Goal: Task Accomplishment & Management: Complete application form

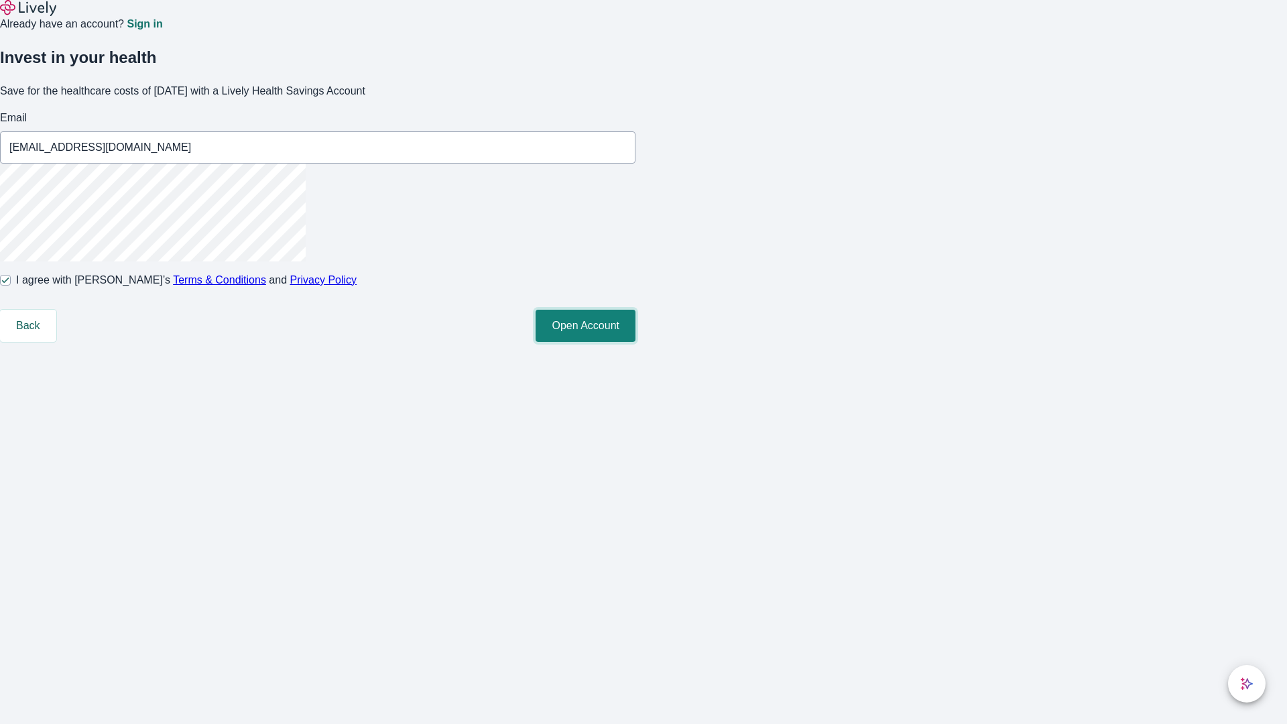
click at [635, 342] on button "Open Account" at bounding box center [585, 326] width 100 height 32
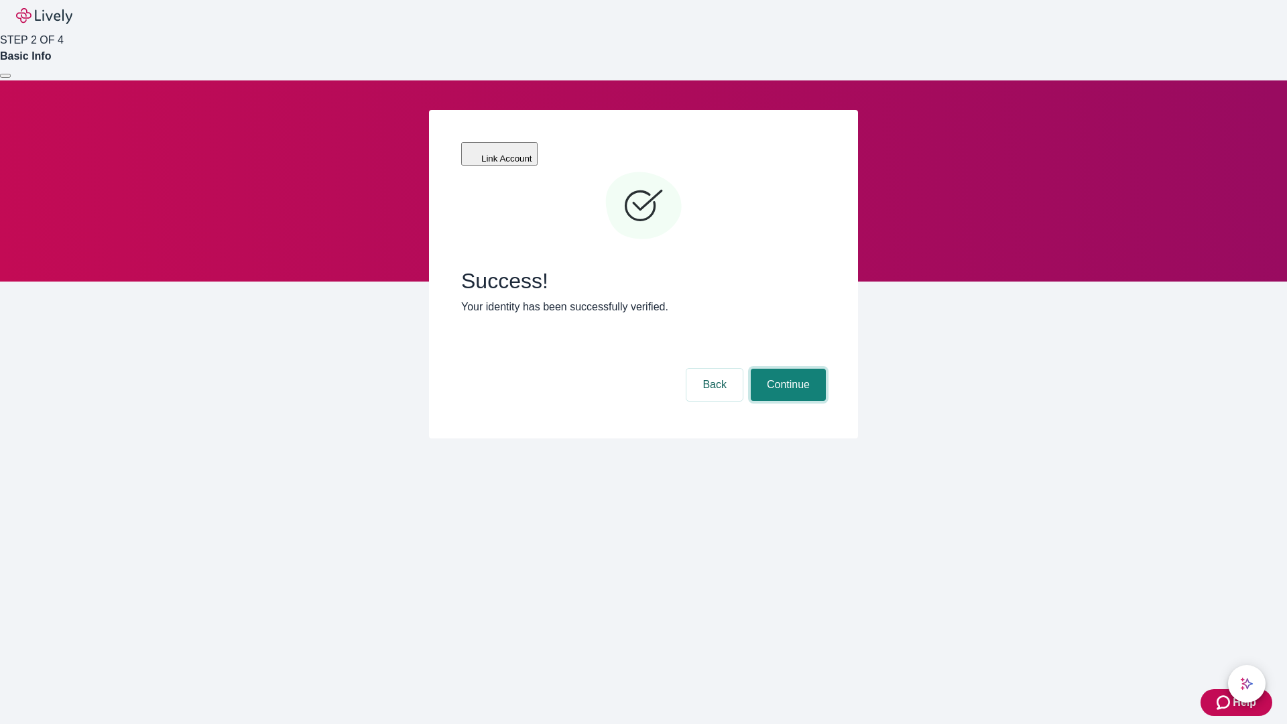
click at [786, 369] on button "Continue" at bounding box center [788, 385] width 75 height 32
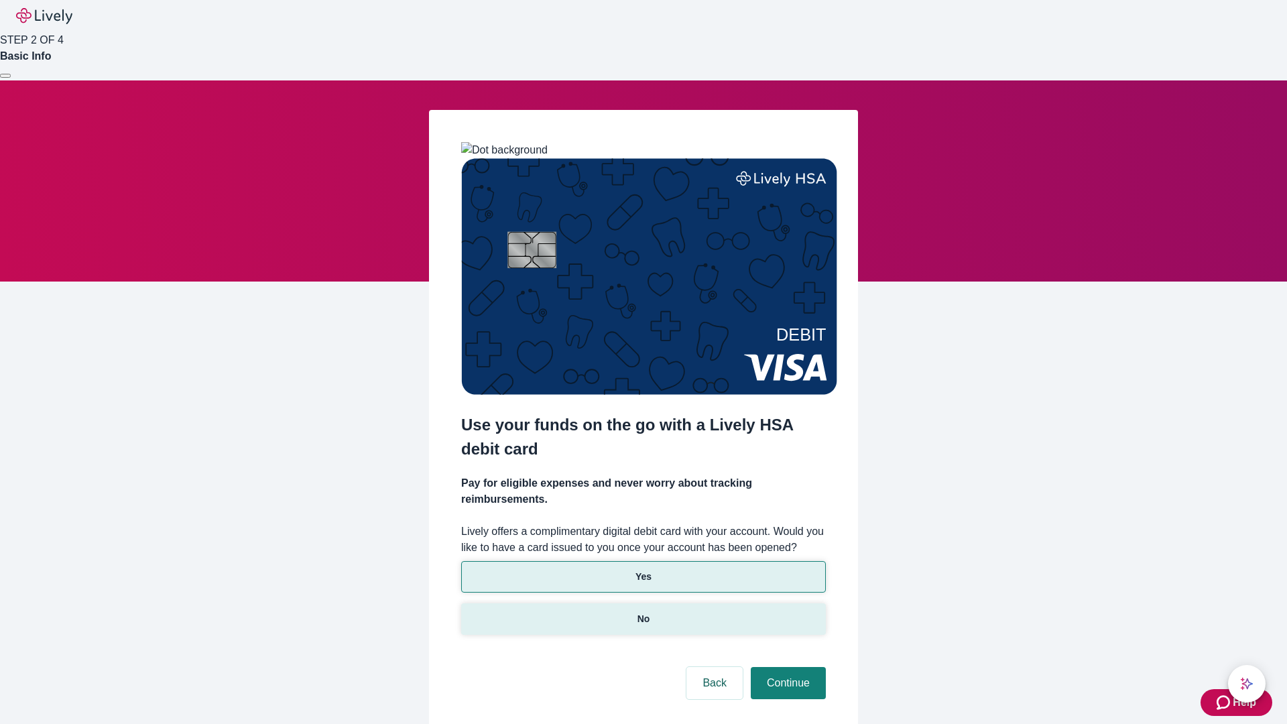
click at [643, 612] on p "No" at bounding box center [643, 619] width 13 height 14
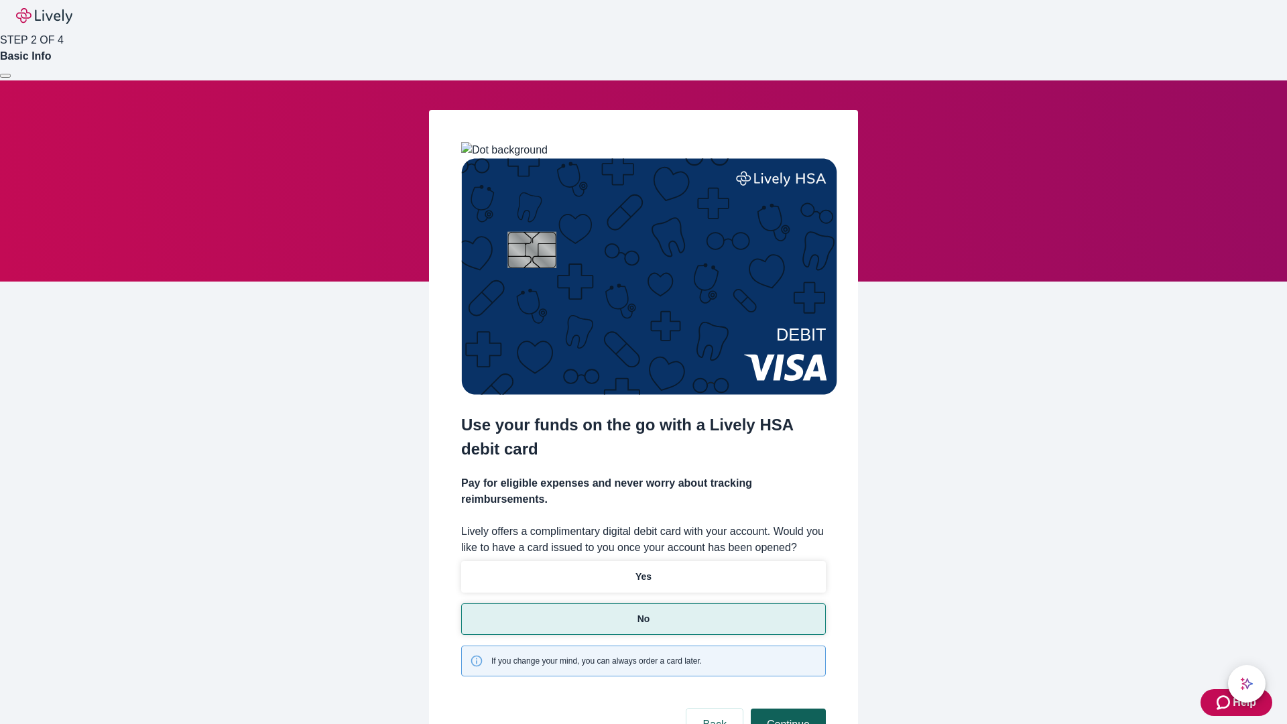
click at [786, 708] on button "Continue" at bounding box center [788, 724] width 75 height 32
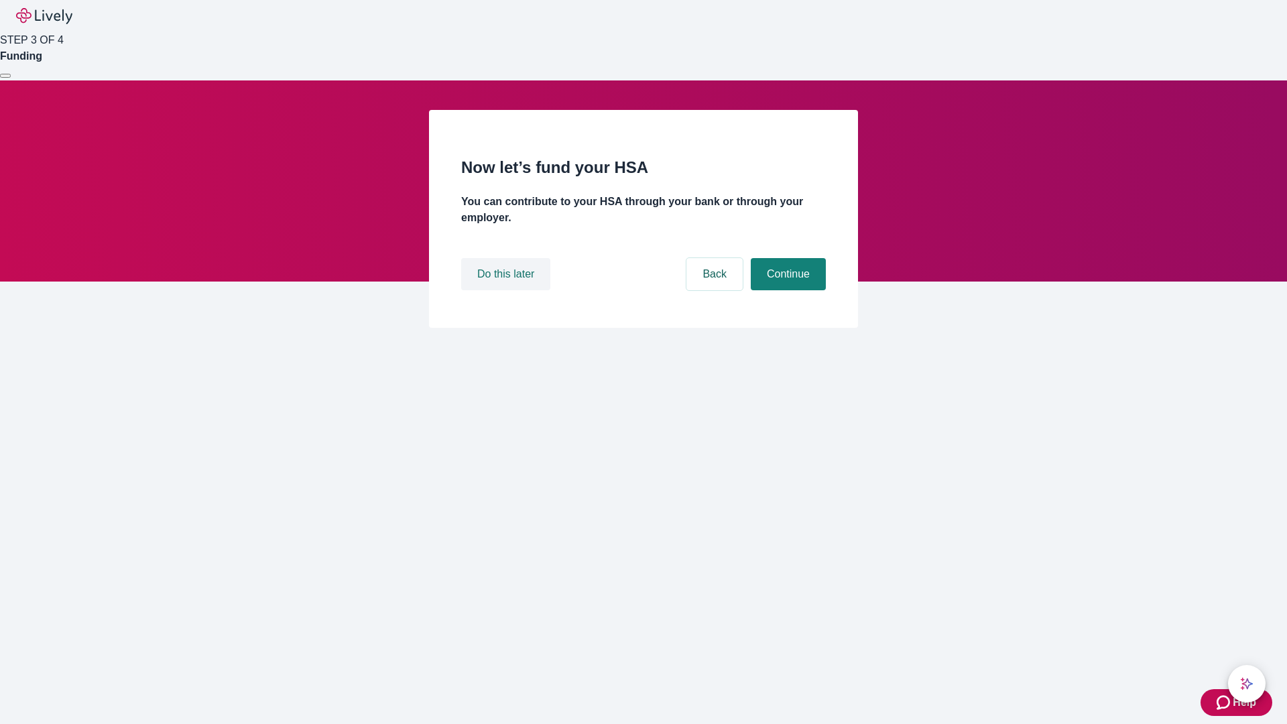
click at [507, 290] on button "Do this later" at bounding box center [505, 274] width 89 height 32
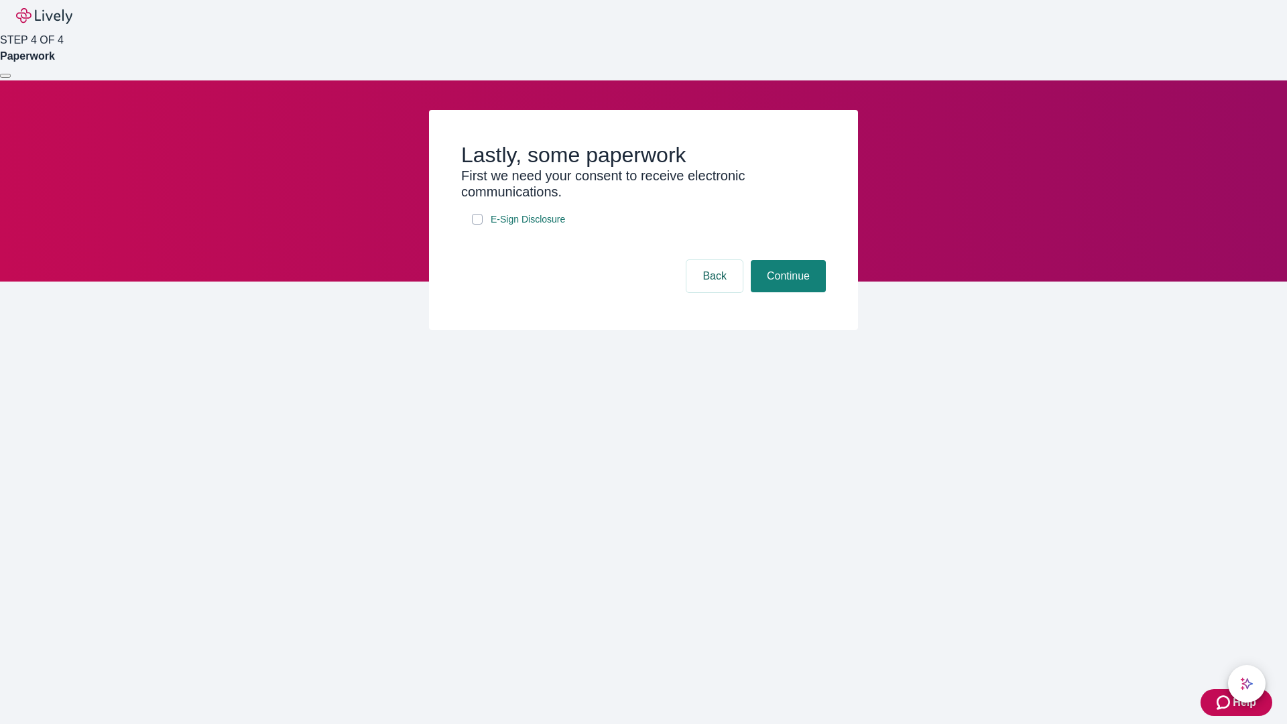
click at [477, 225] on input "E-Sign Disclosure" at bounding box center [477, 219] width 11 height 11
checkbox input "true"
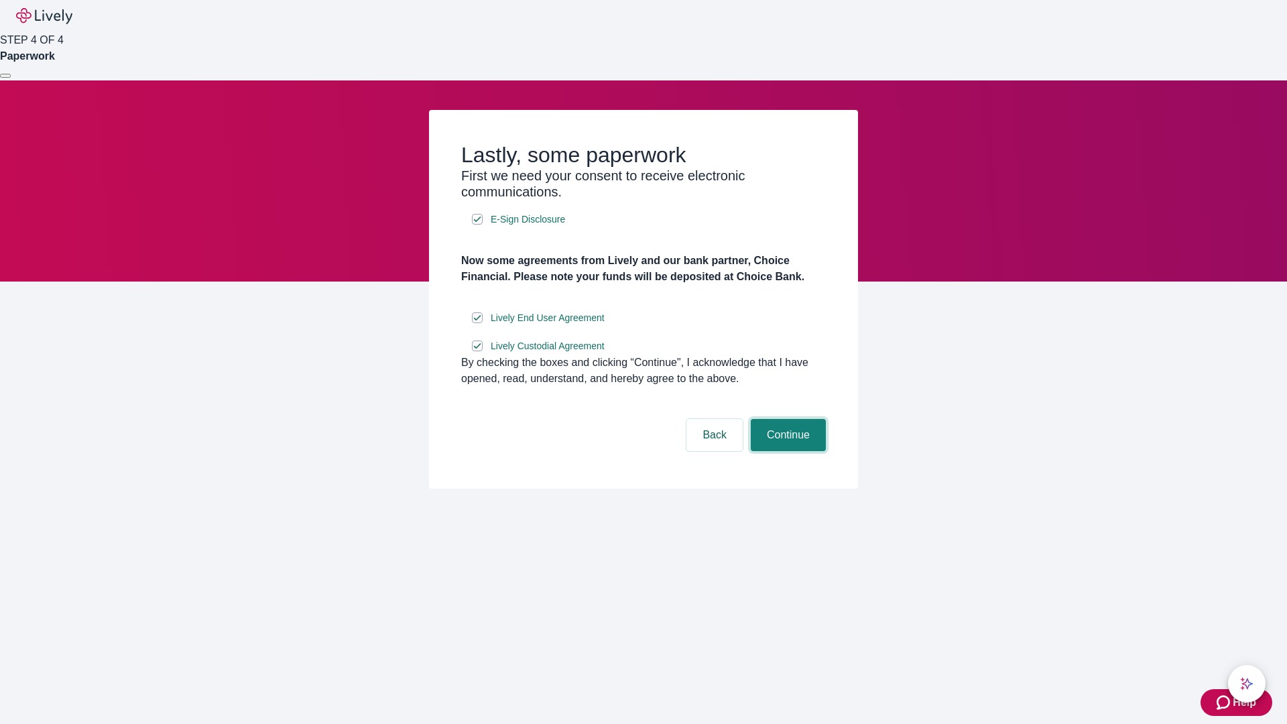
click at [786, 451] on button "Continue" at bounding box center [788, 435] width 75 height 32
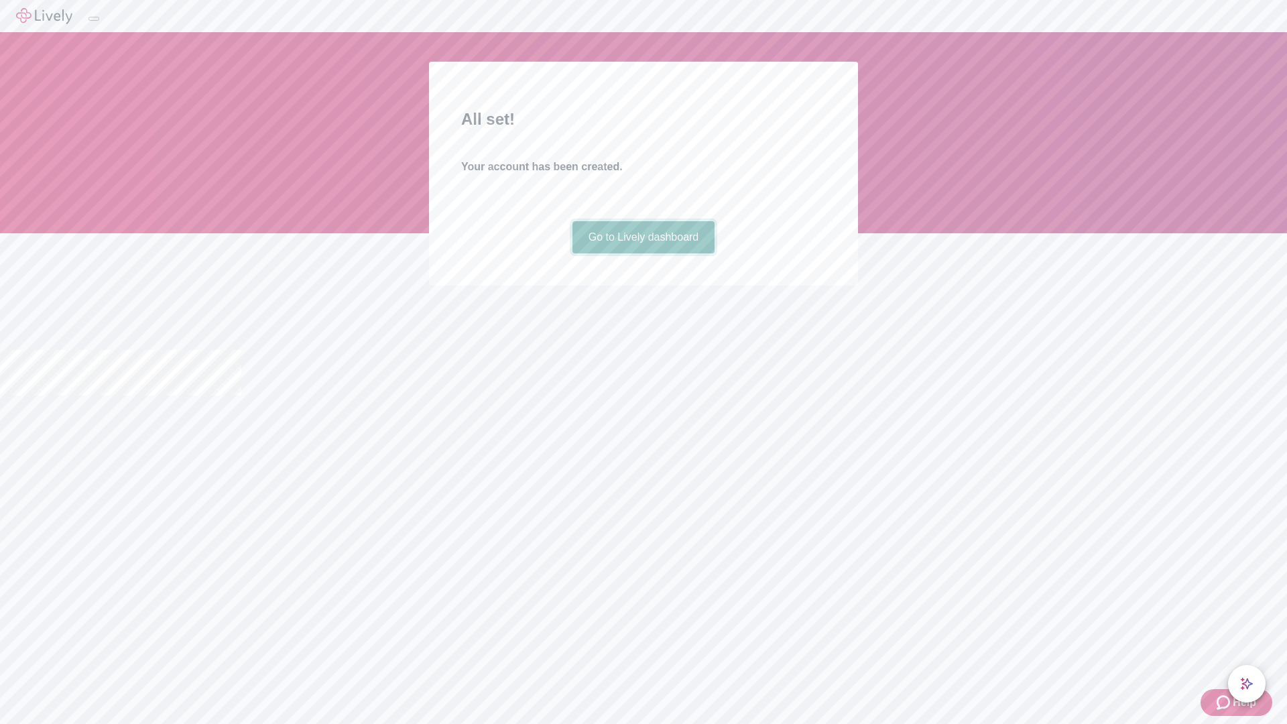
click at [643, 253] on link "Go to Lively dashboard" at bounding box center [643, 237] width 143 height 32
